Goal: Task Accomplishment & Management: Use online tool/utility

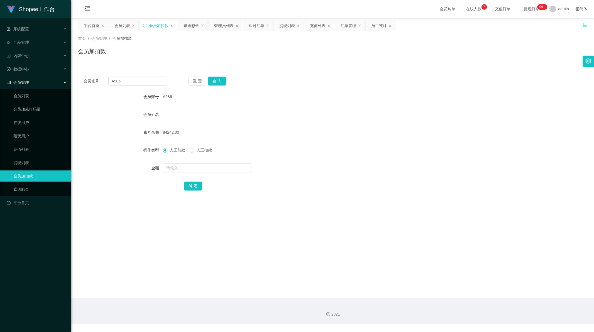
scroll to position [1, 0]
click at [126, 83] on input "A986" at bounding box center [137, 81] width 59 height 9
drag, startPoint x: 126, startPoint y: 83, endPoint x: 130, endPoint y: 82, distance: 4.8
click at [128, 82] on input "A986" at bounding box center [137, 81] width 59 height 9
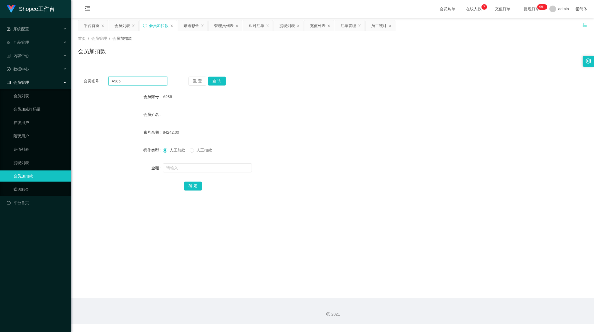
paste input "3"
type input "A983"
click at [213, 79] on button "查 询" at bounding box center [217, 81] width 18 height 9
click at [182, 168] on input "text" at bounding box center [207, 167] width 89 height 9
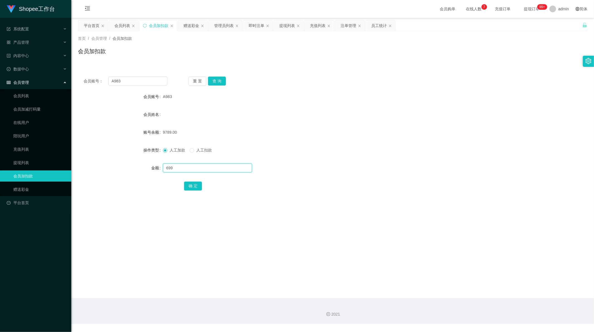
type input "699"
click at [197, 185] on button "确 定" at bounding box center [193, 186] width 18 height 9
click at [294, 66] on div "会员账号： A983 重 置 查 询 会员账号 A983 会员姓名 账号余额 10488.00 操作类型 人工加款 人工扣款 金额 确 定" at bounding box center [332, 133] width 509 height 139
click at [314, 26] on div "充值列表" at bounding box center [318, 25] width 16 height 11
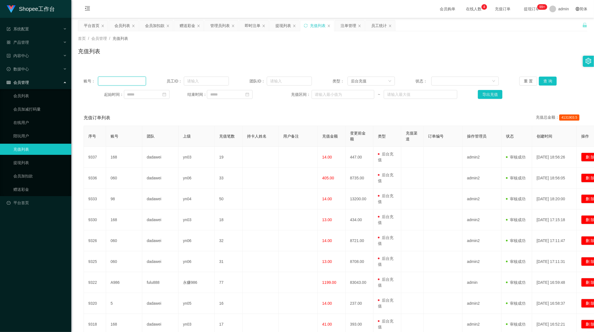
click at [131, 81] on input "text" at bounding box center [122, 81] width 48 height 9
paste input "A983"
type input "A983"
click at [541, 79] on button "查 询" at bounding box center [548, 81] width 18 height 9
click at [388, 82] on icon "图标: down" at bounding box center [389, 80] width 3 height 3
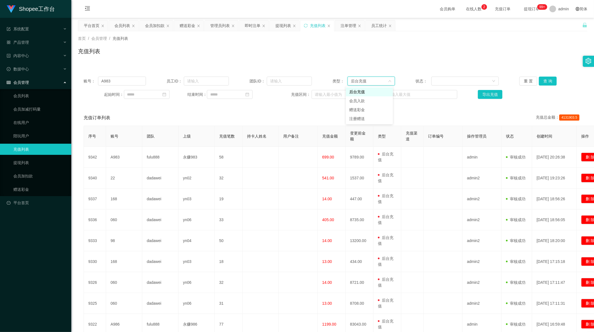
click at [388, 82] on icon "图标: down" at bounding box center [389, 81] width 3 height 4
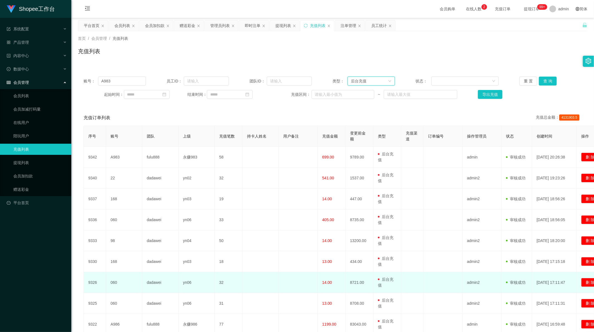
scroll to position [67, 0]
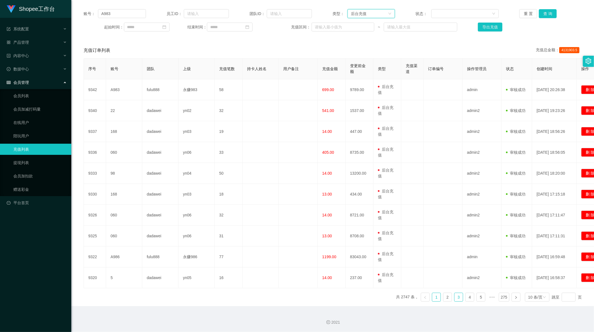
click at [454, 298] on link "3" at bounding box center [458, 297] width 8 height 8
click at [446, 297] on link "2" at bounding box center [447, 297] width 8 height 8
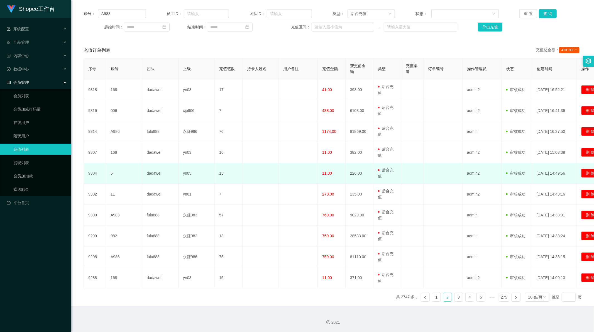
scroll to position [0, 0]
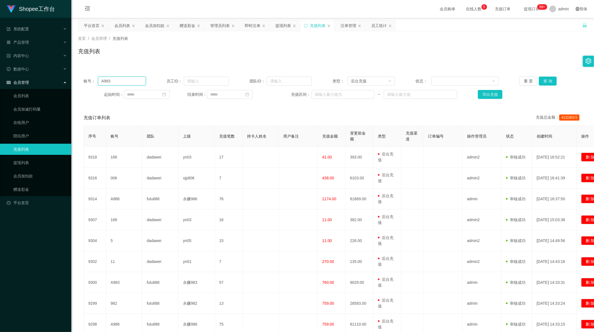
click at [114, 80] on input "A983" at bounding box center [122, 81] width 48 height 9
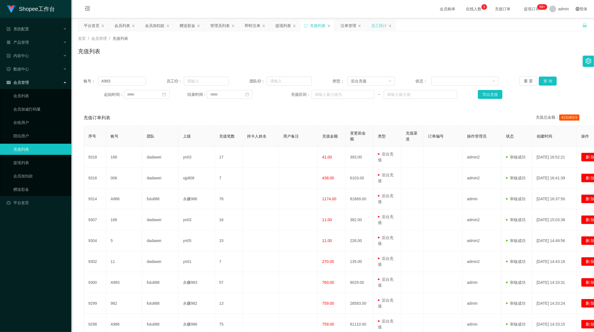
click at [375, 28] on div "员工统计" at bounding box center [379, 25] width 16 height 11
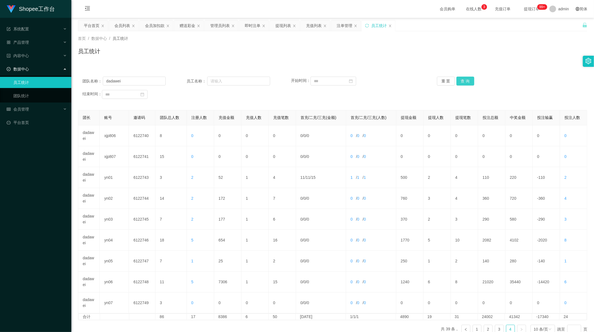
click at [467, 83] on button "查 询" at bounding box center [465, 81] width 18 height 9
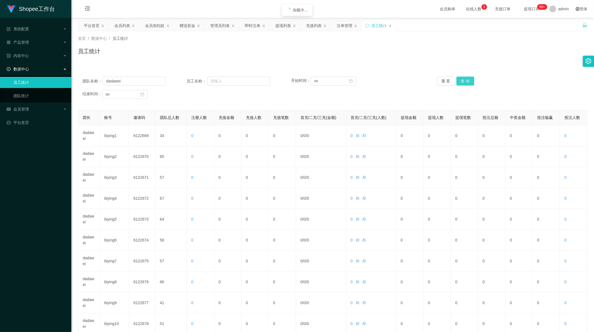
click at [467, 83] on button "查 询" at bounding box center [465, 81] width 18 height 9
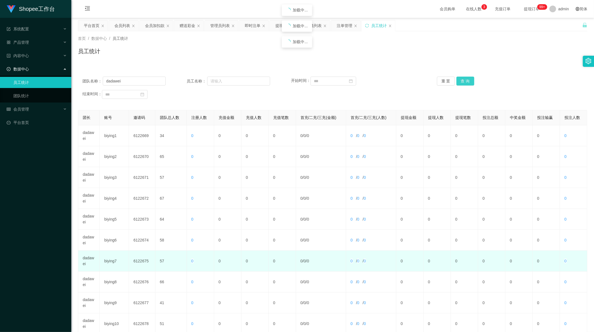
scroll to position [53, 0]
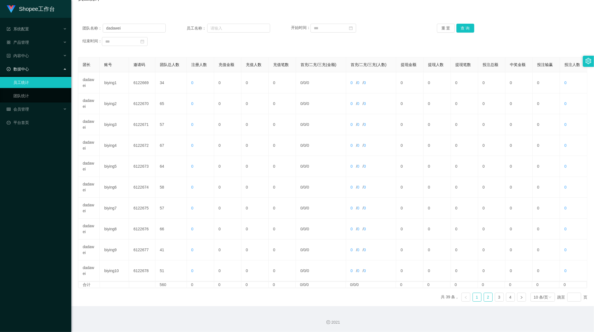
click at [487, 295] on link "2" at bounding box center [488, 297] width 8 height 8
click at [497, 296] on link "3" at bounding box center [499, 297] width 8 height 8
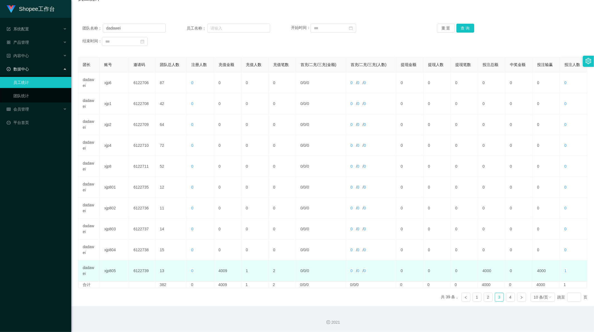
click at [223, 269] on td "4009" at bounding box center [227, 270] width 27 height 21
copy td "4009"
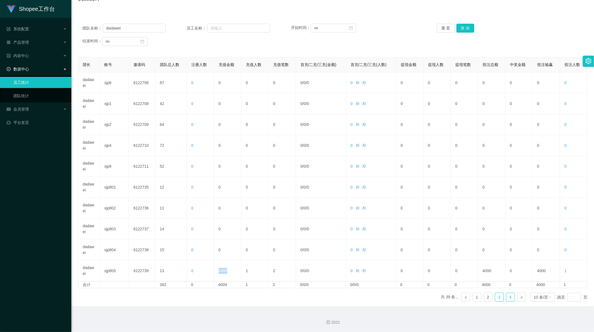
click at [506, 299] on link "4" at bounding box center [510, 297] width 8 height 8
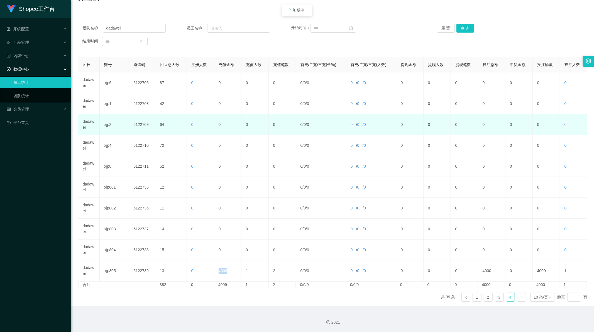
scroll to position [32, 0]
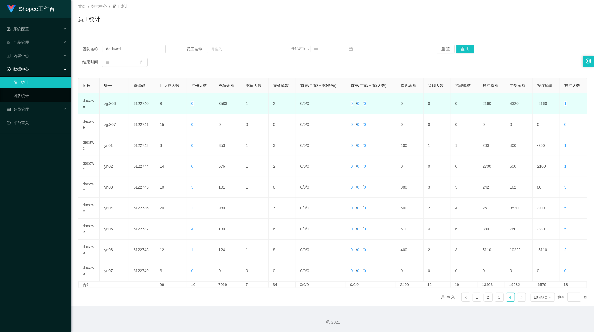
click at [222, 103] on td "3588" at bounding box center [227, 103] width 27 height 21
copy td "3588"
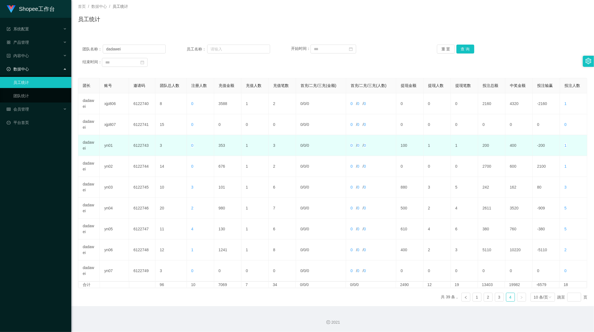
click at [219, 143] on td "353" at bounding box center [227, 145] width 27 height 21
copy td "353"
click at [219, 143] on td "353" at bounding box center [227, 145] width 27 height 21
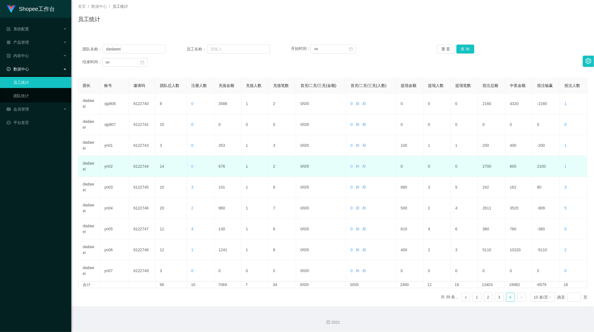
click at [220, 166] on td "676" at bounding box center [227, 166] width 27 height 21
copy td "676"
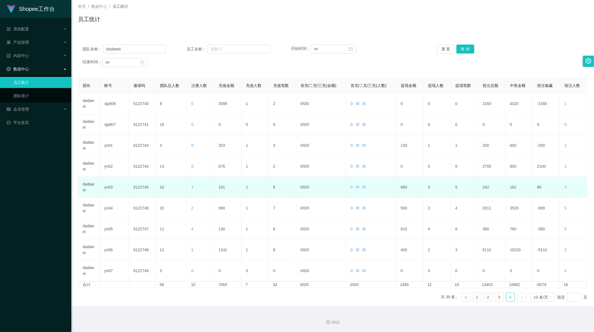
click at [221, 184] on td "101" at bounding box center [227, 187] width 27 height 21
copy td "101"
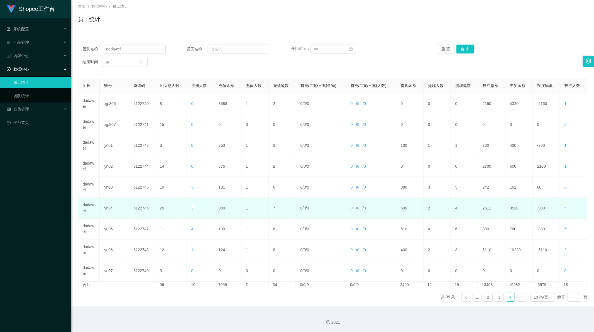
click at [221, 207] on td "980" at bounding box center [227, 208] width 27 height 21
copy td "980"
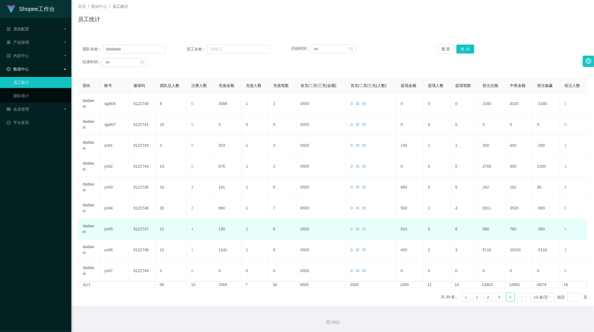
click at [220, 229] on td "130" at bounding box center [227, 229] width 27 height 21
copy td "130"
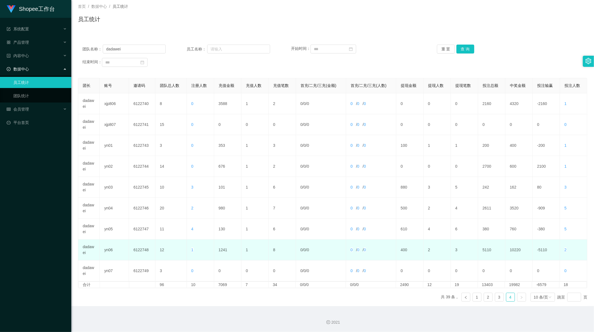
click at [224, 249] on td "1241" at bounding box center [227, 249] width 27 height 21
copy td "1241"
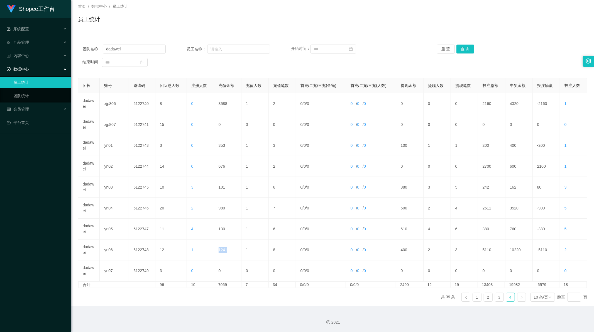
click at [509, 297] on link "4" at bounding box center [510, 297] width 8 height 8
click at [121, 48] on input "dadawei" at bounding box center [134, 49] width 63 height 9
click at [465, 48] on button "查 询" at bounding box center [465, 49] width 18 height 9
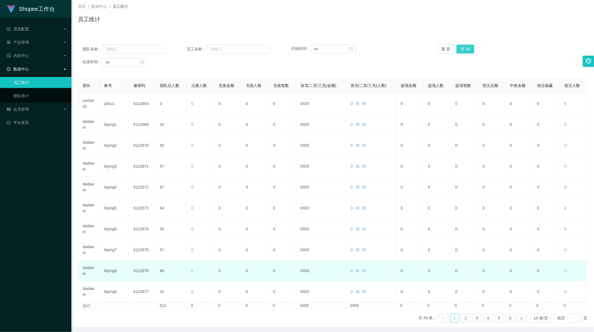
scroll to position [53, 0]
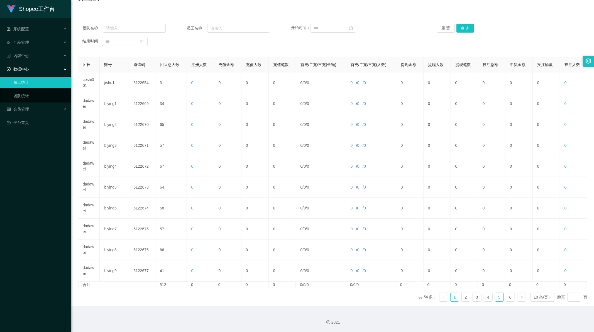
click at [497, 294] on link "5" at bounding box center [499, 297] width 8 height 8
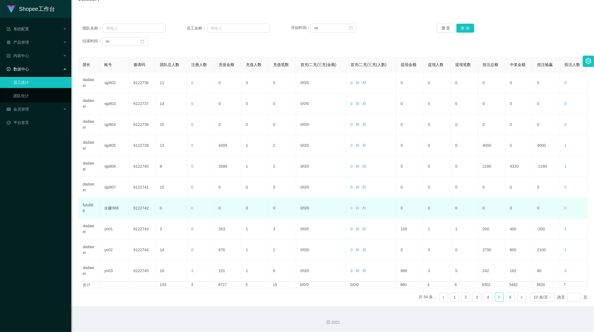
click at [87, 203] on td "fulu888" at bounding box center [88, 208] width 21 height 21
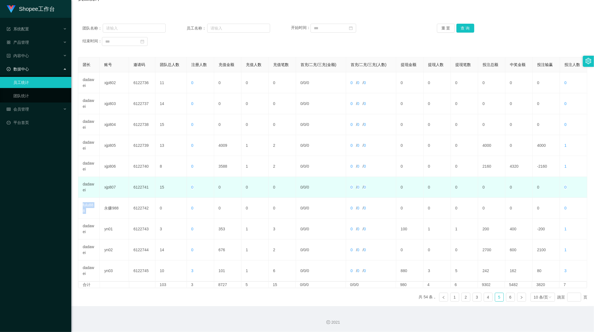
drag, startPoint x: 87, startPoint y: 203, endPoint x: 90, endPoint y: 190, distance: 13.7
click at [87, 202] on td "fulu888" at bounding box center [88, 208] width 21 height 21
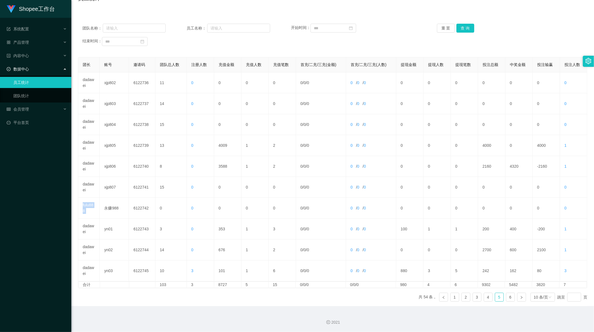
copy td "fulu888"
click at [139, 29] on input "text" at bounding box center [134, 28] width 63 height 9
paste input "fulu888"
type input "fulu888"
click at [463, 26] on button "查 询" at bounding box center [465, 28] width 18 height 9
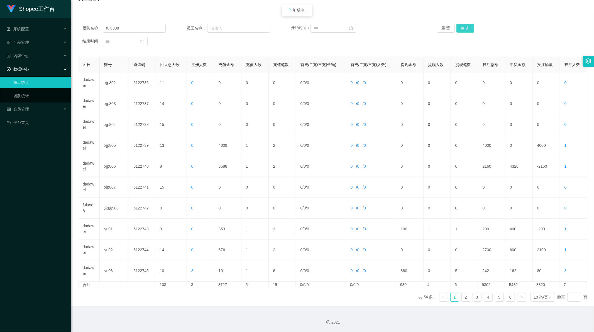
scroll to position [0, 0]
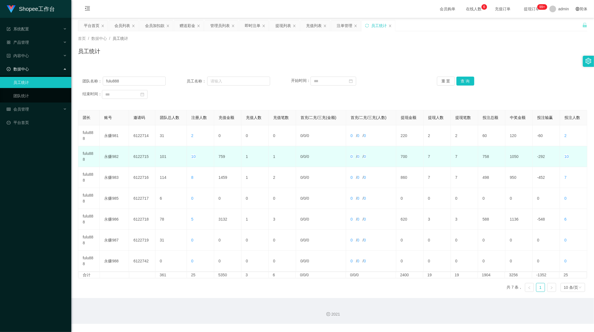
click at [219, 156] on td "759" at bounding box center [227, 156] width 27 height 21
copy td "759"
click at [220, 155] on td "759" at bounding box center [227, 156] width 27 height 21
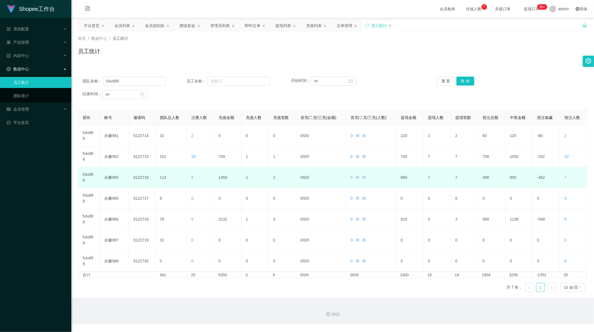
click at [222, 176] on td "1459" at bounding box center [227, 177] width 27 height 21
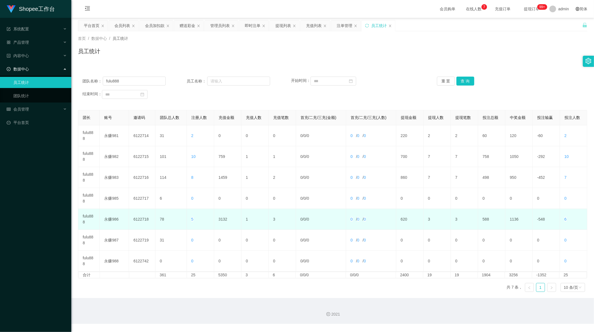
click at [217, 218] on td "3132" at bounding box center [227, 219] width 27 height 21
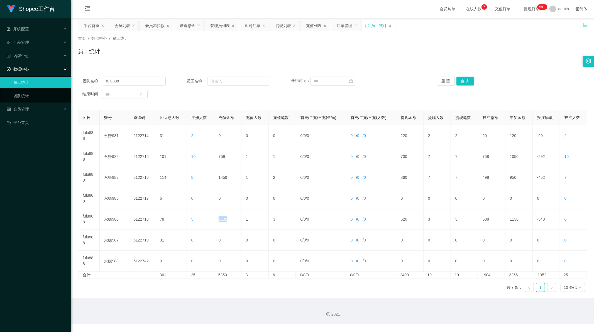
click at [547, 289] on link at bounding box center [551, 287] width 9 height 9
click at [229, 302] on div "2021" at bounding box center [332, 311] width 523 height 26
click at [151, 26] on div "会员加扣款" at bounding box center [154, 25] width 19 height 11
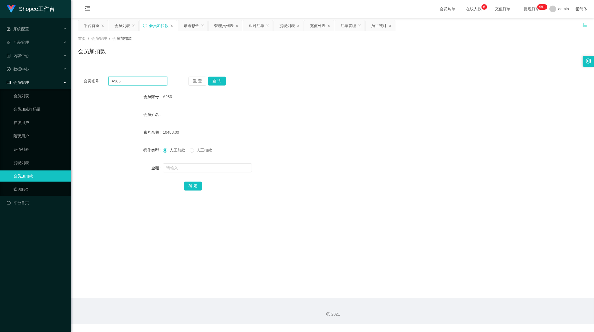
click at [141, 82] on input "A983" at bounding box center [137, 81] width 59 height 9
paste input "005"
type input "005"
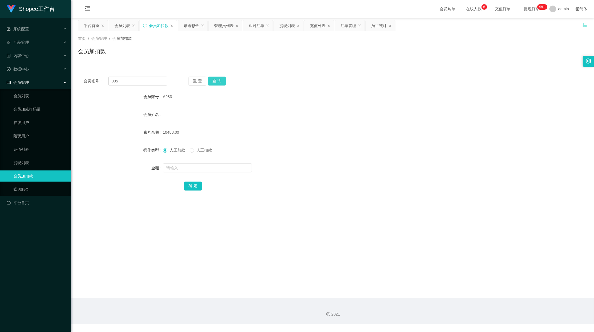
click at [220, 81] on button "查 询" at bounding box center [217, 81] width 18 height 9
drag, startPoint x: 180, startPoint y: 166, endPoint x: 187, endPoint y: 169, distance: 6.8
click at [180, 166] on input "text" at bounding box center [207, 167] width 89 height 9
type input "1"
click at [192, 188] on button "确 定" at bounding box center [193, 186] width 18 height 9
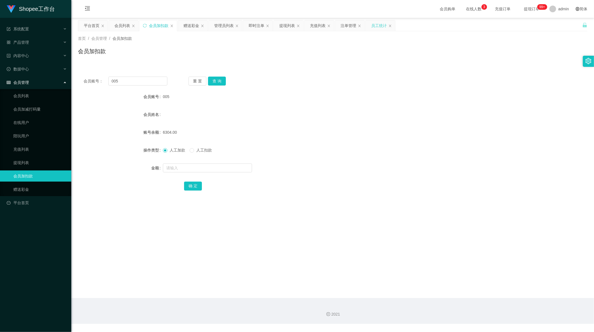
click at [372, 26] on div "员工统计" at bounding box center [379, 25] width 16 height 11
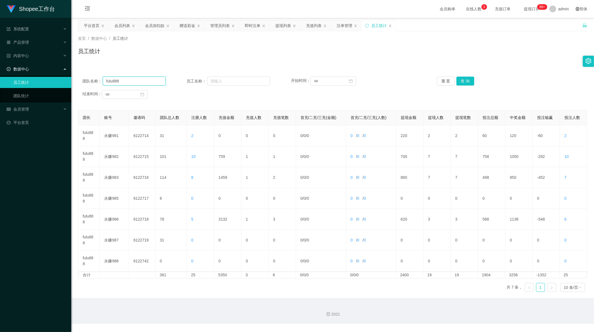
click at [121, 81] on input "fulu888" at bounding box center [134, 81] width 63 height 9
click at [465, 80] on button "查 询" at bounding box center [465, 81] width 18 height 9
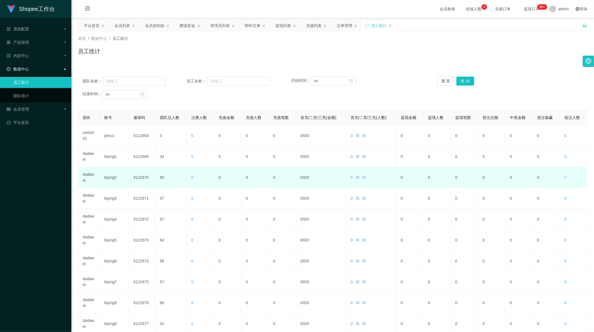
click at [88, 175] on td "dadawei" at bounding box center [88, 177] width 21 height 21
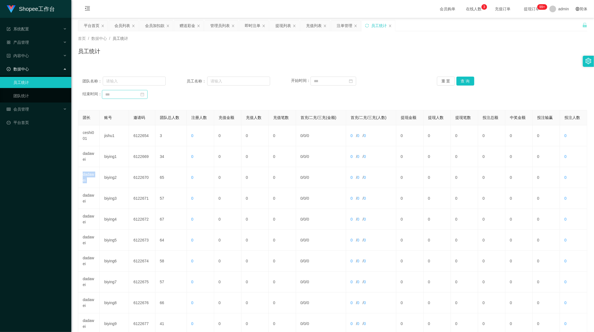
drag, startPoint x: 88, startPoint y: 175, endPoint x: 136, endPoint y: 93, distance: 95.2
click at [88, 175] on td "dadawei" at bounding box center [88, 177] width 21 height 21
drag, startPoint x: 135, startPoint y: 82, endPoint x: 187, endPoint y: 73, distance: 53.4
click at [136, 82] on input "text" at bounding box center [134, 81] width 63 height 9
paste input "dadawei"
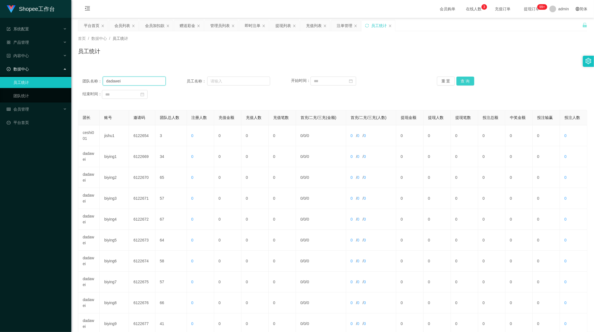
type input "dadawei"
click at [462, 80] on button "查 询" at bounding box center [465, 81] width 18 height 9
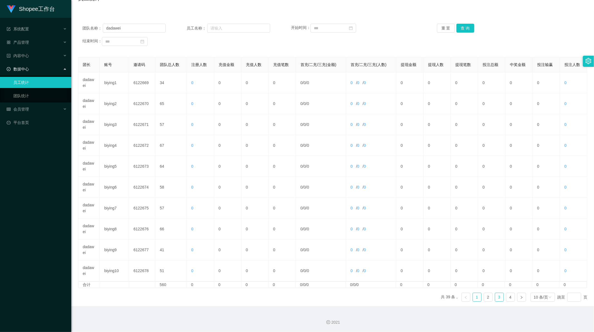
click at [495, 296] on link "3" at bounding box center [499, 297] width 8 height 8
click at [460, 25] on button "查 询" at bounding box center [465, 28] width 18 height 9
click at [507, 298] on link "4" at bounding box center [510, 297] width 8 height 8
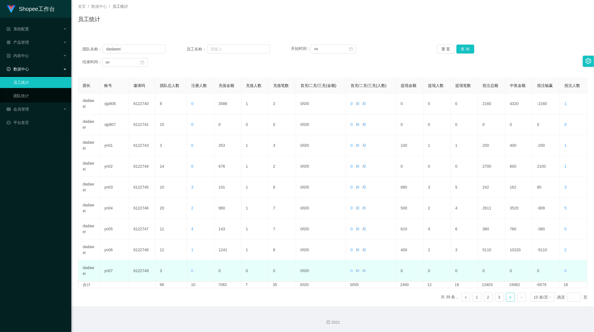
scroll to position [32, 0]
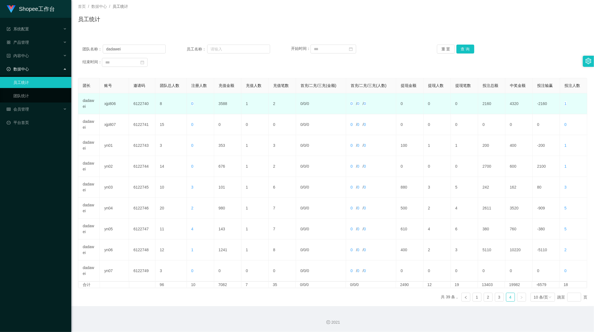
click at [226, 103] on td "3588" at bounding box center [227, 103] width 27 height 21
click at [223, 103] on td "3588" at bounding box center [227, 103] width 27 height 21
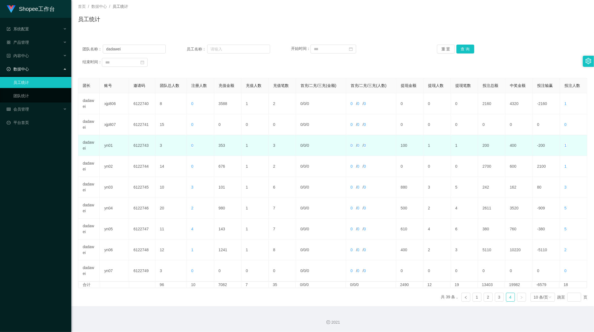
click at [220, 145] on td "353" at bounding box center [227, 145] width 27 height 21
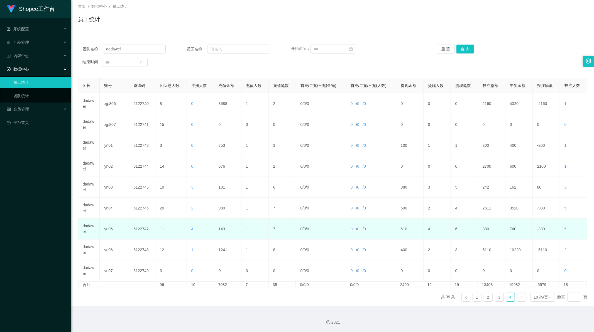
click at [221, 228] on td "143" at bounding box center [227, 229] width 27 height 21
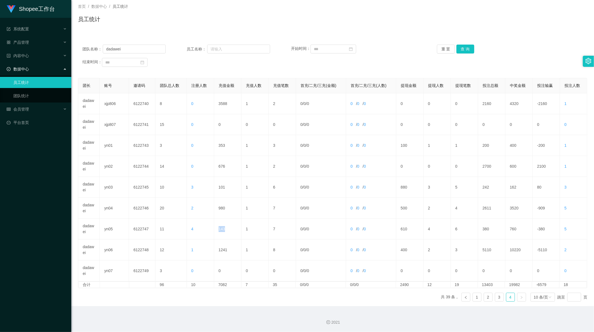
scroll to position [0, 0]
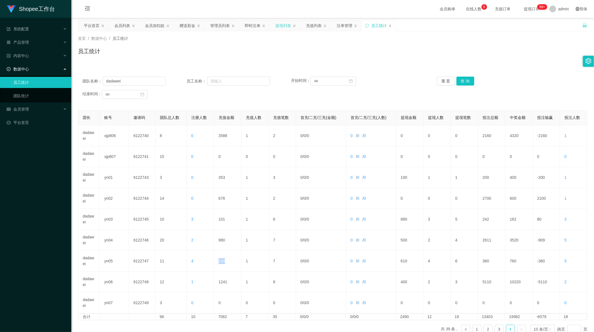
click at [285, 24] on div "提现列表" at bounding box center [283, 25] width 16 height 11
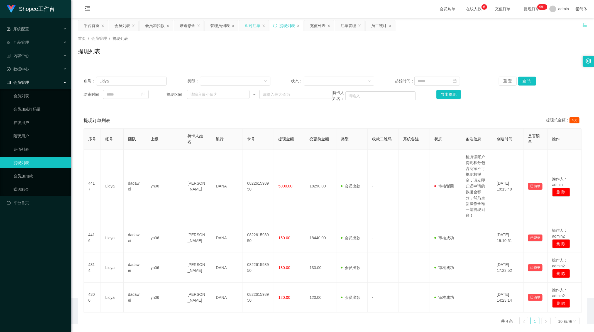
click at [254, 24] on div "即时注单" at bounding box center [253, 25] width 16 height 11
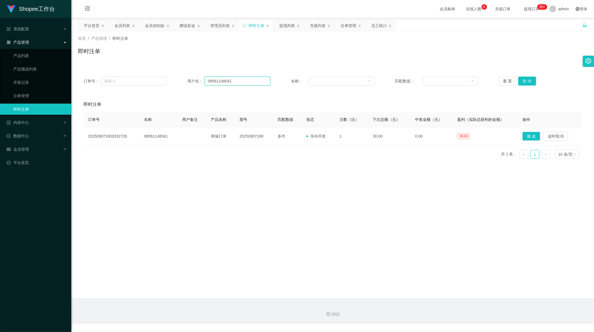
click at [216, 79] on input "08561148041" at bounding box center [238, 81] width 66 height 9
drag, startPoint x: 216, startPoint y: 79, endPoint x: 450, endPoint y: 79, distance: 233.8
click at [221, 79] on input "08561148041" at bounding box center [238, 81] width 66 height 9
paste input "852121319"
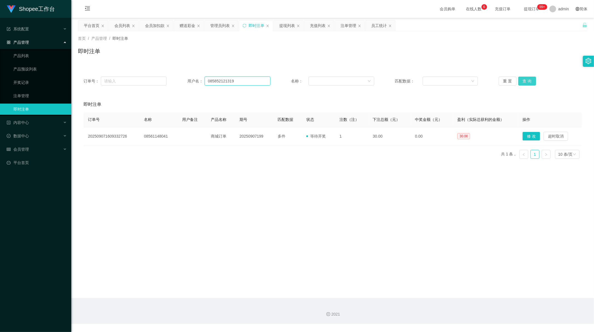
type input "085852121319"
click at [522, 81] on button "查 询" at bounding box center [527, 81] width 18 height 9
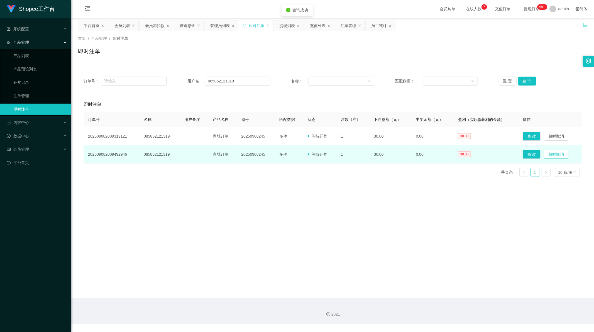
click at [556, 154] on button "超时取消" at bounding box center [556, 154] width 24 height 9
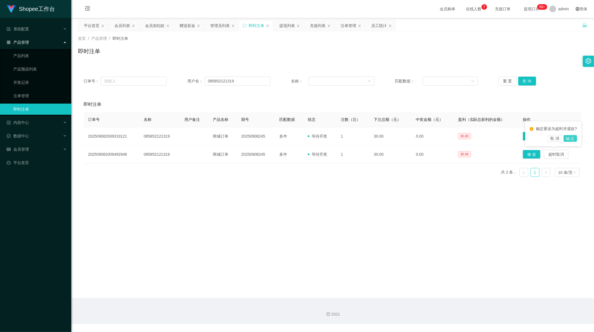
click at [571, 138] on button "确 定" at bounding box center [569, 138] width 13 height 7
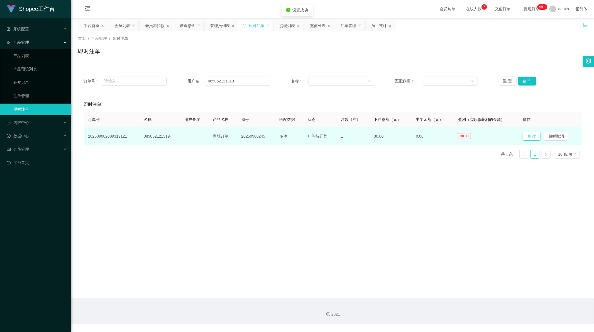
click at [528, 137] on button "修 改" at bounding box center [532, 136] width 18 height 9
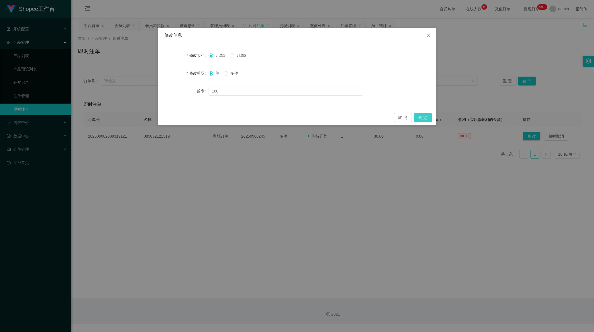
click at [425, 117] on button "确 定" at bounding box center [423, 117] width 18 height 9
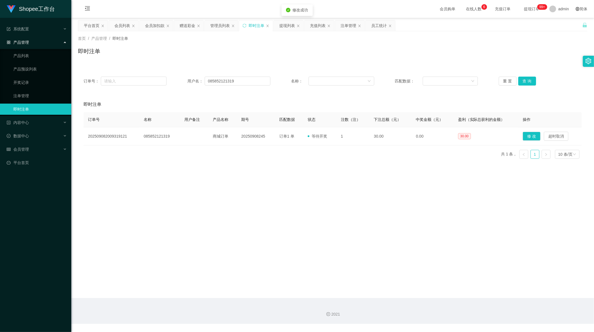
click at [385, 166] on main "关闭左侧 关闭右侧 关闭其它 刷新页面 平台首页 会员列表 会员加扣款 赠送彩金 管理员列表 即时注单 提现列表 充值列表 注单管理 员工统计 首页 / 产品…" at bounding box center [332, 158] width 523 height 280
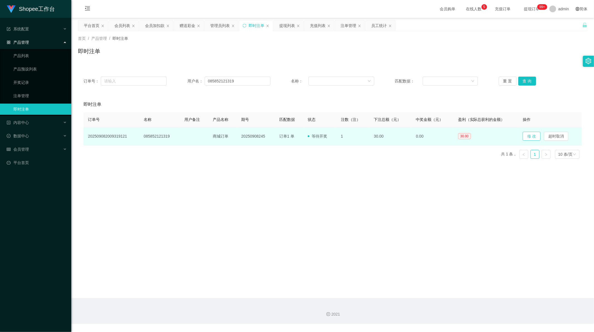
click at [529, 135] on button "修 改" at bounding box center [532, 136] width 18 height 9
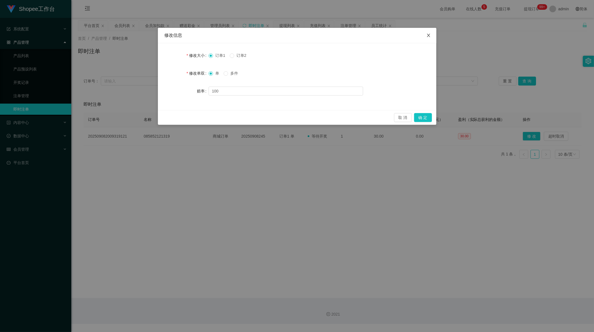
click at [430, 34] on span "Close" at bounding box center [429, 36] width 16 height 16
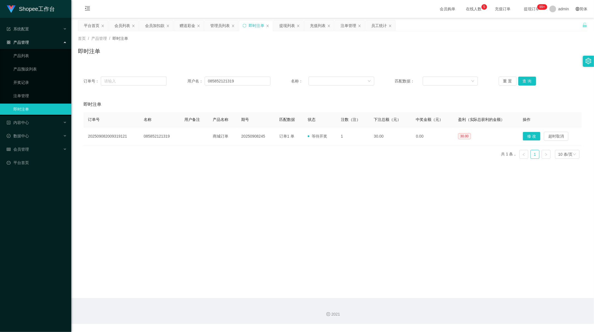
click at [360, 220] on main "关闭左侧 关闭右侧 关闭其它 刷新页面 平台首页 会员列表 会员加扣款 赠送彩金 管理员列表 即时注单 提现列表 充值列表 注单管理 员工统计 首页 / 产品…" at bounding box center [332, 158] width 523 height 280
click at [526, 79] on button "查 询" at bounding box center [527, 81] width 18 height 9
click at [331, 227] on main "关闭左侧 关闭右侧 关闭其它 刷新页面 平台首页 会员列表 会员加扣款 赠送彩金 管理员列表 即时注单 提现列表 充值列表 注单管理 员工统计 首页 / 产品…" at bounding box center [332, 158] width 523 height 280
click at [290, 24] on div "提现列表" at bounding box center [287, 25] width 16 height 11
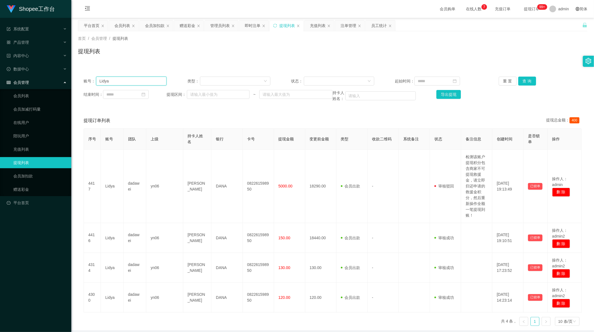
click at [126, 82] on input "Lidya" at bounding box center [131, 81] width 70 height 9
paste input "085852121319"
type input "085852121319"
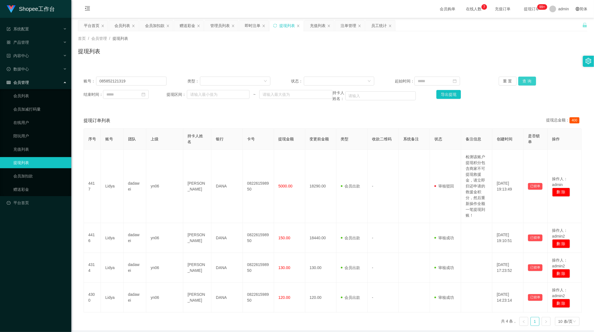
click at [525, 81] on button "查 询" at bounding box center [527, 81] width 18 height 9
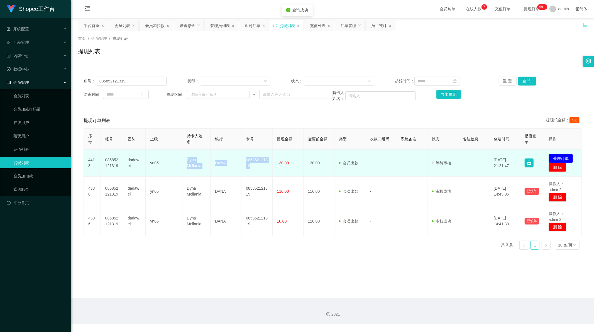
drag, startPoint x: 184, startPoint y: 160, endPoint x: 263, endPoint y: 166, distance: 78.8
click at [263, 166] on tr "4418 085852121319 dadawei yn05 Dyna Mellania DANA 085852121319 130.00 130.00 会员…" at bounding box center [333, 162] width 498 height 27
click at [562, 157] on button "处理订单" at bounding box center [560, 158] width 24 height 9
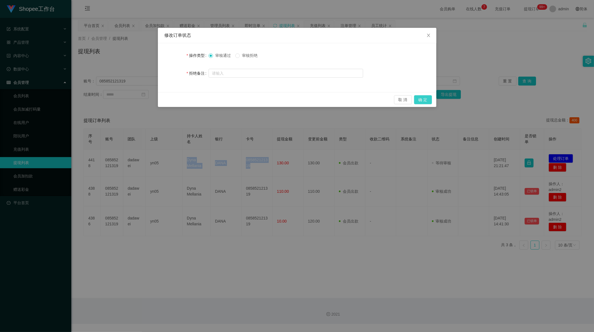
click at [419, 100] on button "确 定" at bounding box center [423, 99] width 18 height 9
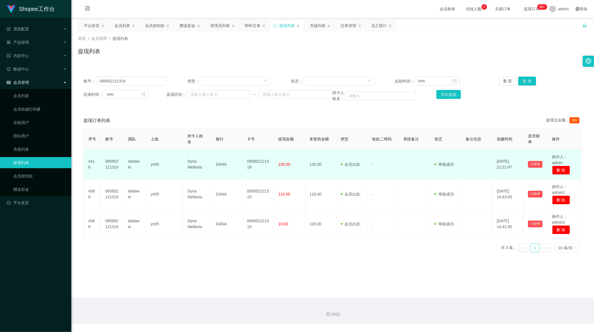
click at [158, 165] on td "yn05" at bounding box center [164, 164] width 37 height 30
click at [112, 162] on td "085852121319" at bounding box center [112, 164] width 23 height 30
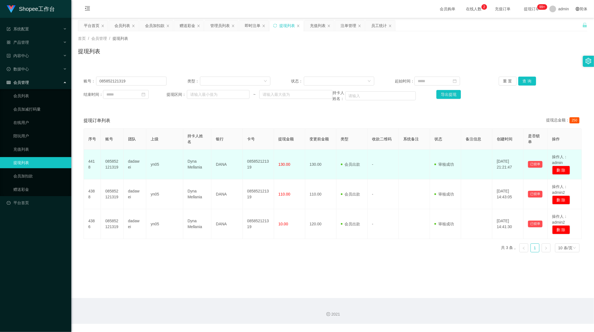
click at [279, 164] on span "130.00" at bounding box center [284, 164] width 12 height 4
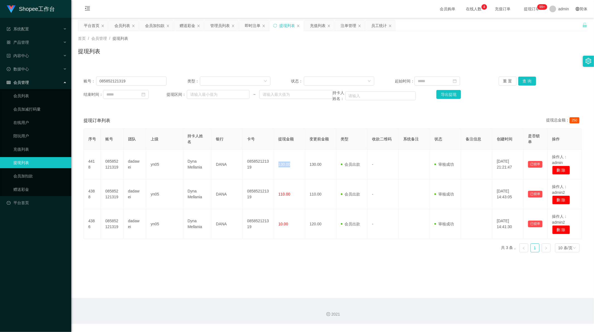
drag, startPoint x: 191, startPoint y: 263, endPoint x: 191, endPoint y: 253, distance: 10.6
click at [191, 262] on main "关闭左侧 关闭右侧 关闭其它 刷新页面 平台首页 会员列表 会员加扣款 赠送彩金 管理员列表 即时注单 提现列表 充值列表 注单管理 员工统计 首页 / 会员…" at bounding box center [332, 158] width 523 height 280
click at [374, 26] on div "员工统计" at bounding box center [379, 25] width 16 height 11
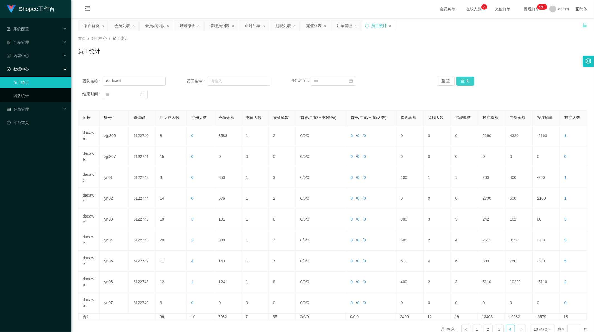
click at [464, 78] on button "查 询" at bounding box center [465, 81] width 18 height 9
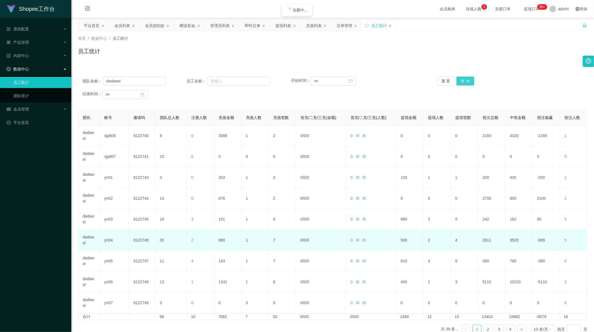
scroll to position [53, 0]
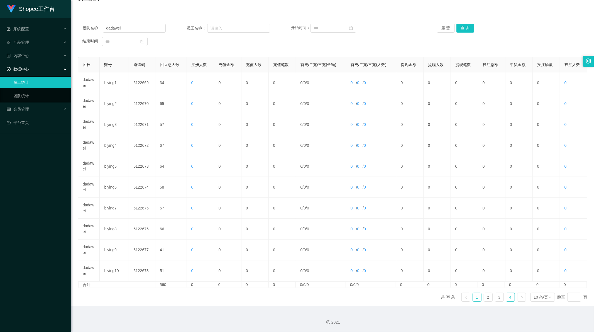
click at [509, 297] on link "4" at bounding box center [510, 297] width 8 height 8
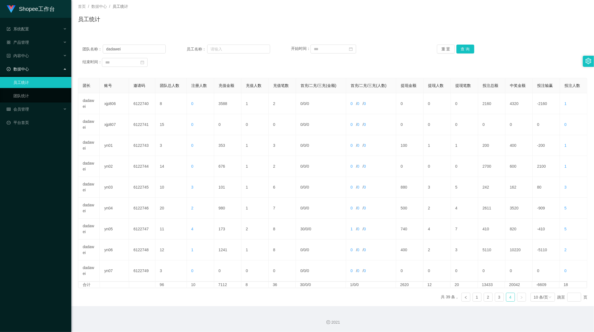
scroll to position [32, 0]
